Goal: Download file/media

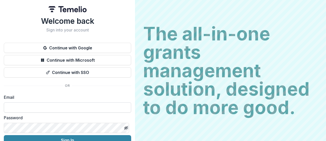
click at [84, 109] on input at bounding box center [68, 107] width 128 height 10
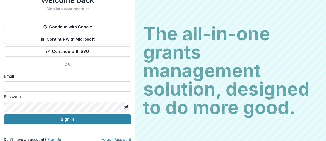
scroll to position [26, 0]
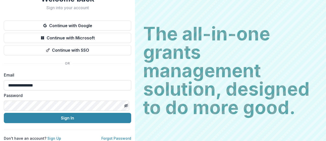
type input "**********"
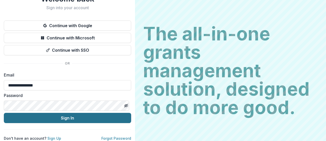
click at [50, 116] on button "Sign In" at bounding box center [68, 117] width 128 height 10
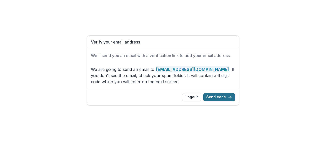
click at [225, 94] on button "Send code" at bounding box center [220, 97] width 32 height 8
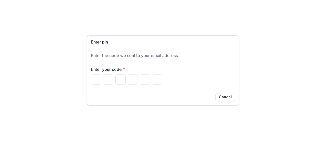
type input "*"
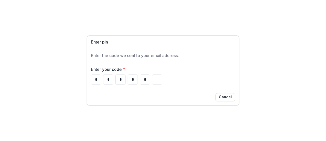
type input "*"
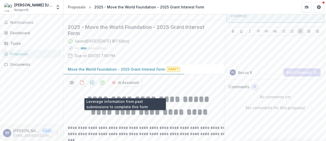
scroll to position [26, 0]
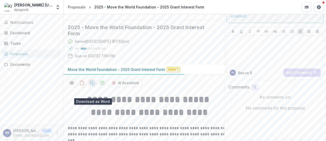
click at [94, 85] on icon "download-proposal" at bounding box center [92, 82] width 4 height 5
